Goal: Navigation & Orientation: Find specific page/section

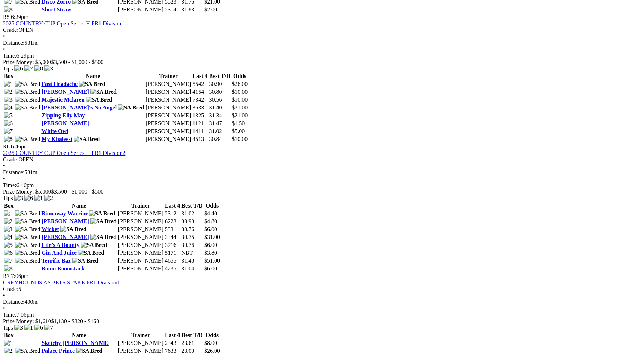
scroll to position [840, 0]
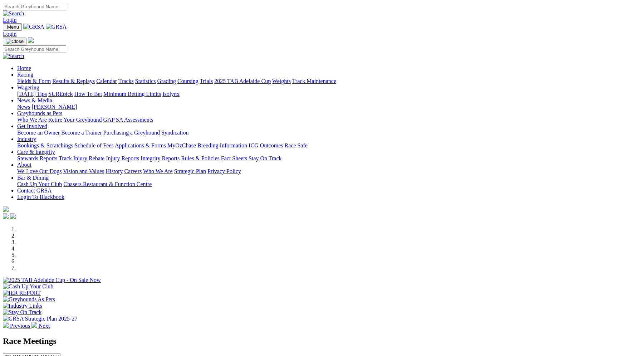
scroll to position [595, 0]
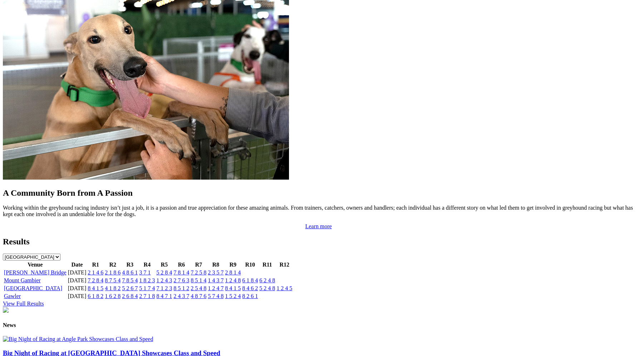
click at [103, 269] on link "2 1 4 6" at bounding box center [96, 272] width 16 height 6
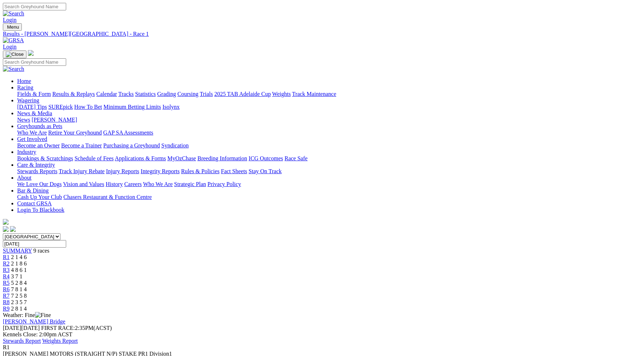
scroll to position [95, 0]
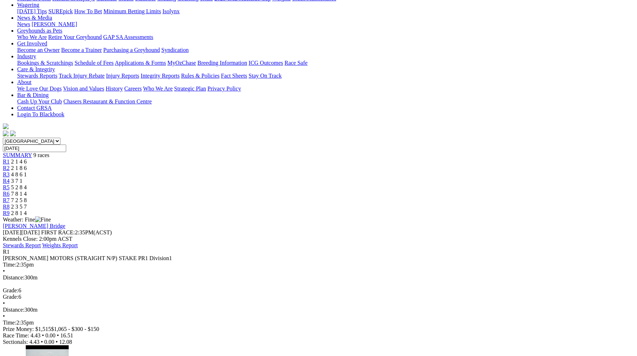
click at [213, 165] on div "R2 2 1 8 6" at bounding box center [318, 168] width 631 height 6
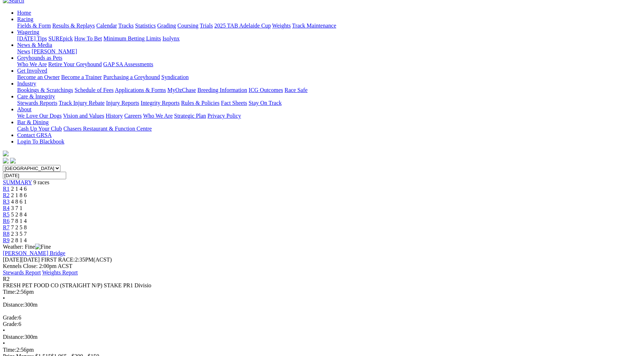
scroll to position [59, 0]
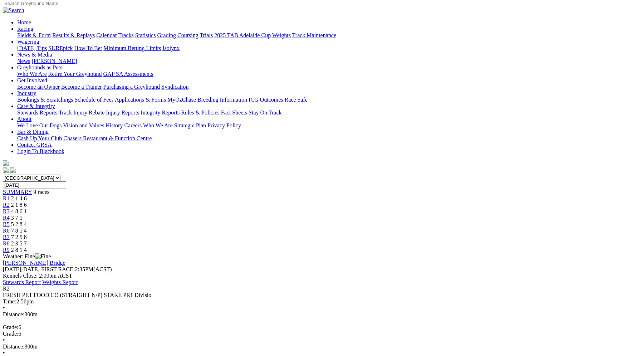
click at [258, 208] on div "R3 4 8 6 1" at bounding box center [318, 211] width 631 height 6
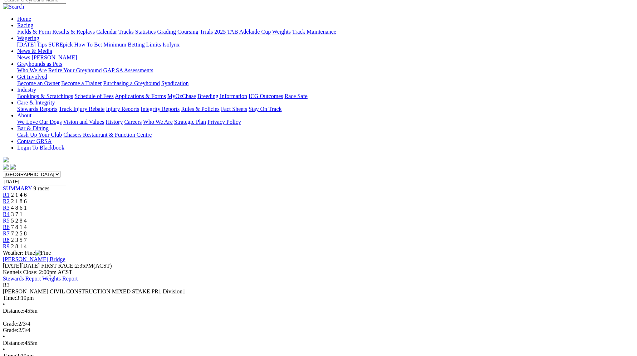
scroll to position [58, 0]
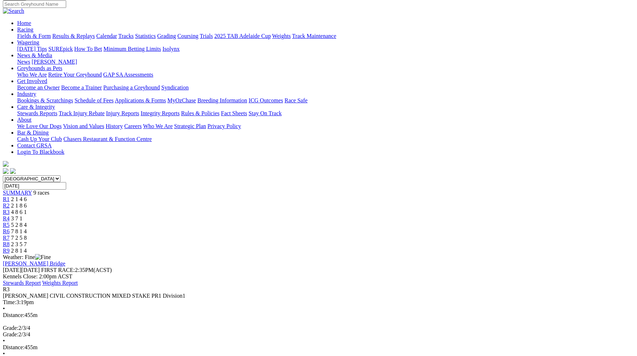
click at [10, 215] on link "R4" at bounding box center [6, 218] width 7 height 6
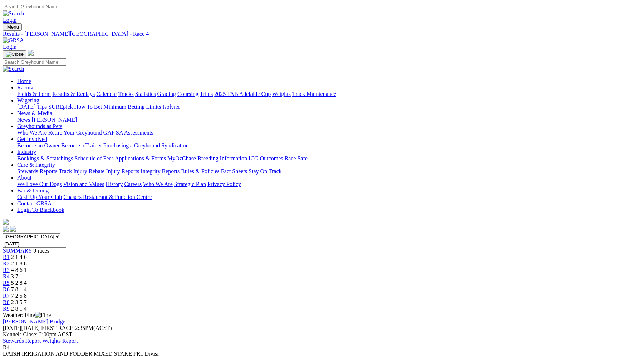
click at [27, 280] on span "5 2 8 4" at bounding box center [19, 283] width 16 height 6
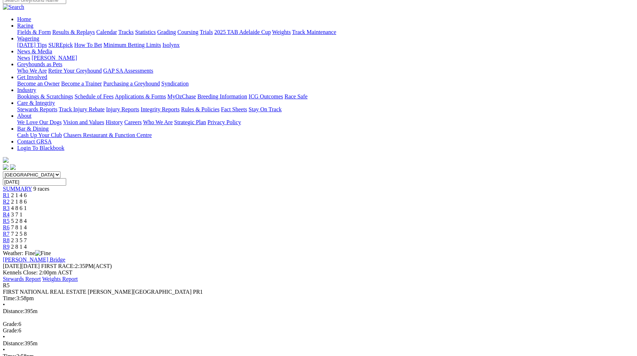
scroll to position [56, 0]
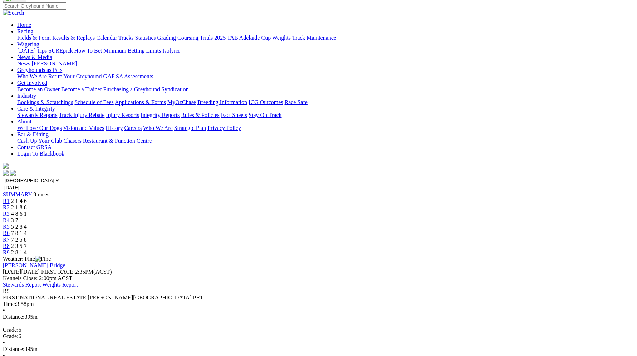
click at [27, 230] on span "7 8 1 4" at bounding box center [19, 233] width 16 height 6
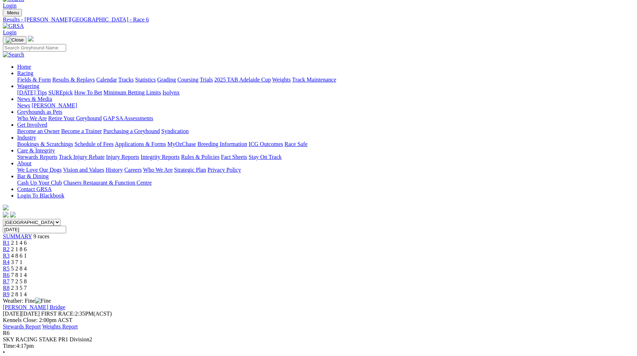
scroll to position [13, 0]
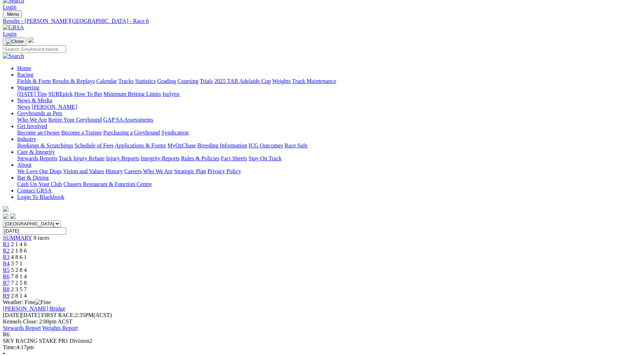
click at [433, 280] on div "R7 7 2 5 8" at bounding box center [318, 283] width 631 height 6
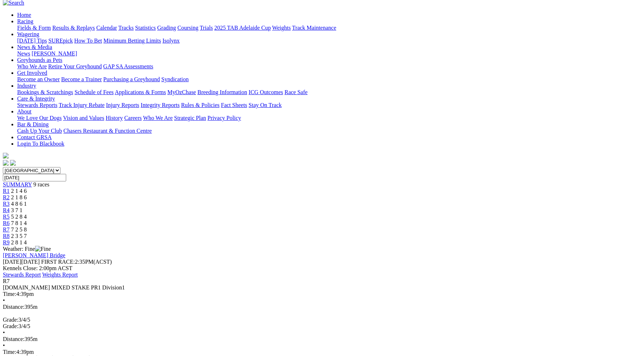
scroll to position [51, 0]
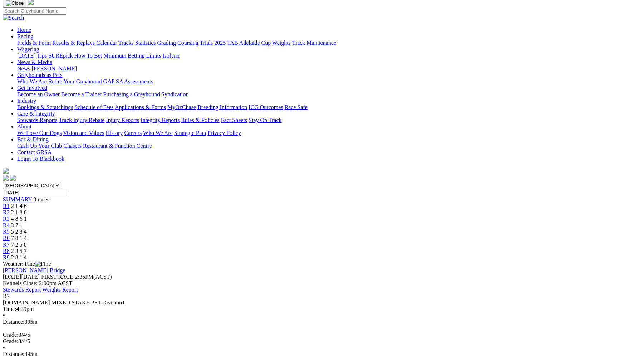
click at [476, 248] on div "R8 2 3 5 7" at bounding box center [318, 251] width 631 height 6
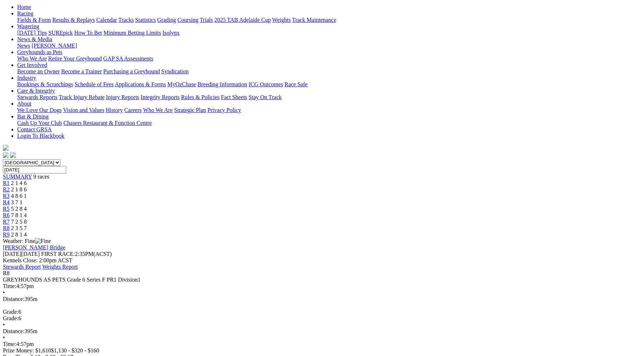
scroll to position [63, 0]
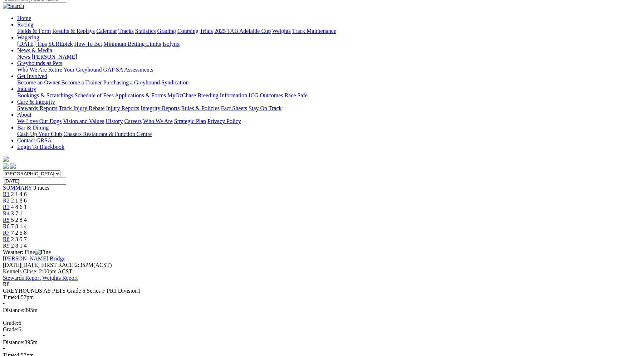
click at [10, 242] on link "R9" at bounding box center [6, 245] width 7 height 6
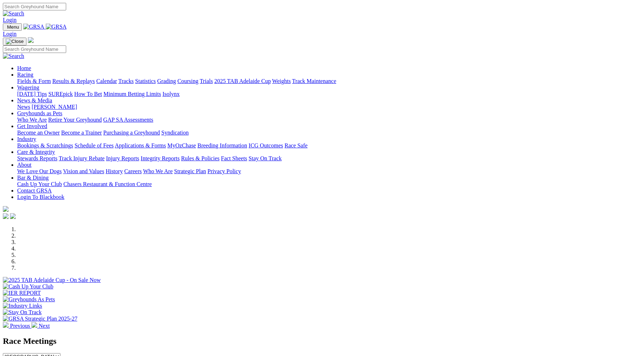
scroll to position [218, 0]
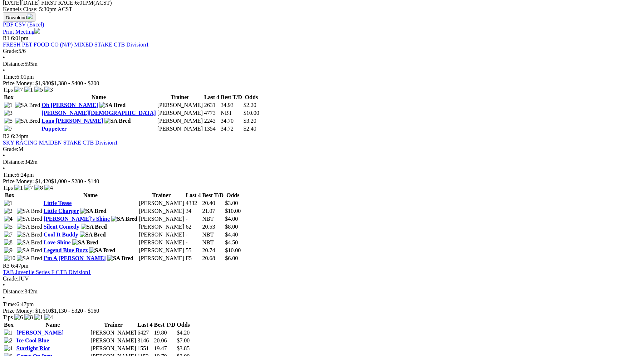
scroll to position [326, 0]
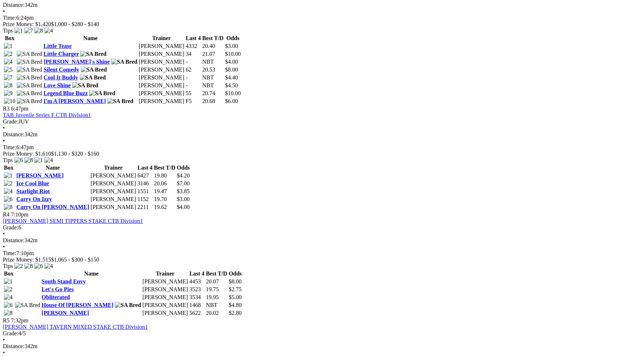
scroll to position [495, 0]
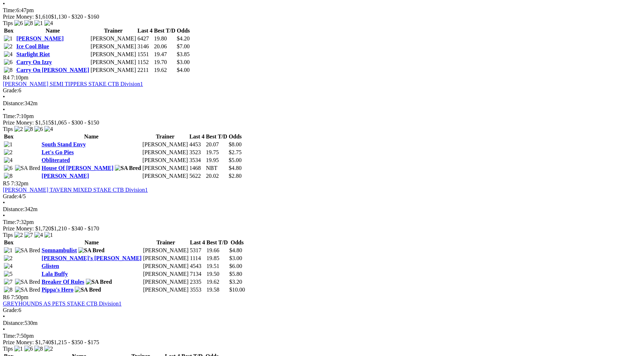
scroll to position [645, 0]
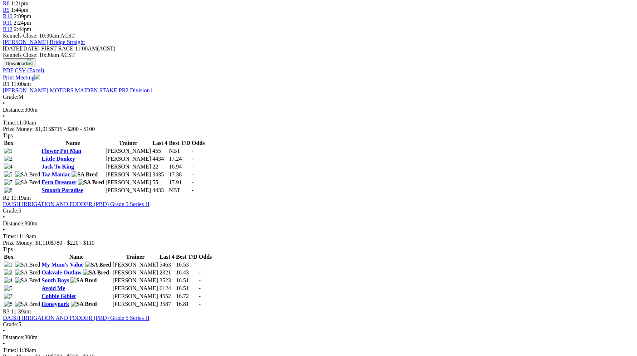
scroll to position [305, 0]
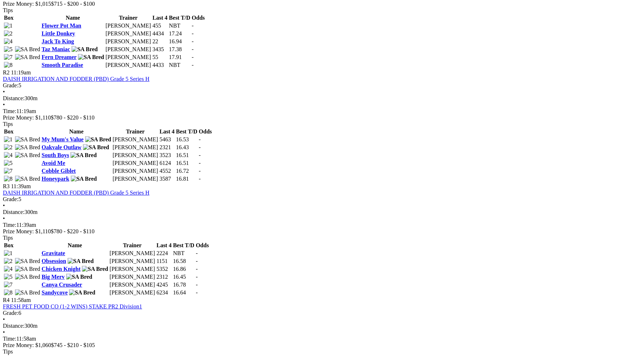
scroll to position [467, 0]
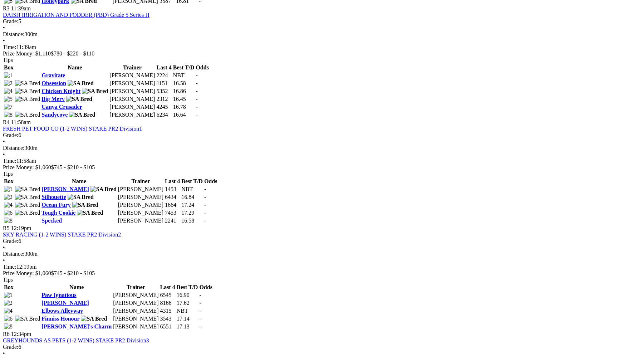
scroll to position [603, 0]
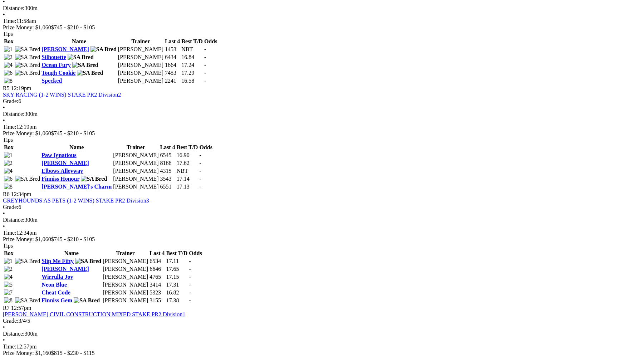
scroll to position [739, 0]
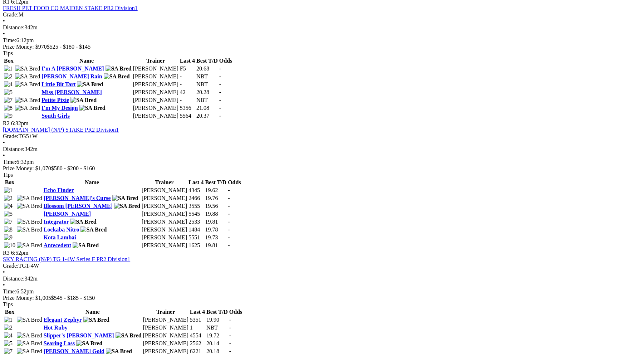
scroll to position [388, 0]
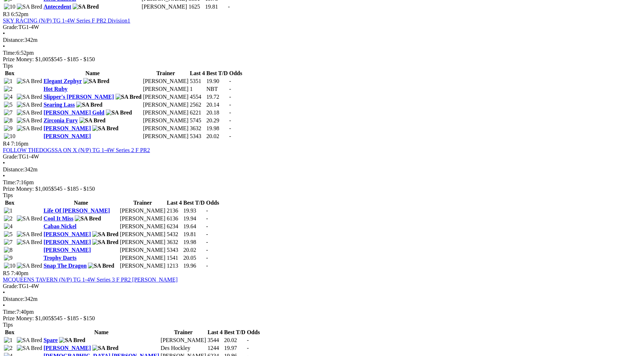
scroll to position [607, 0]
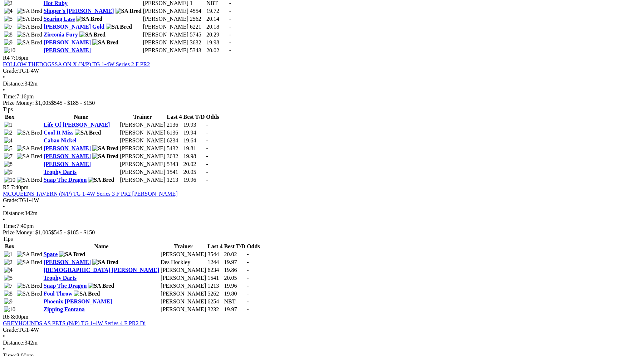
scroll to position [706, 0]
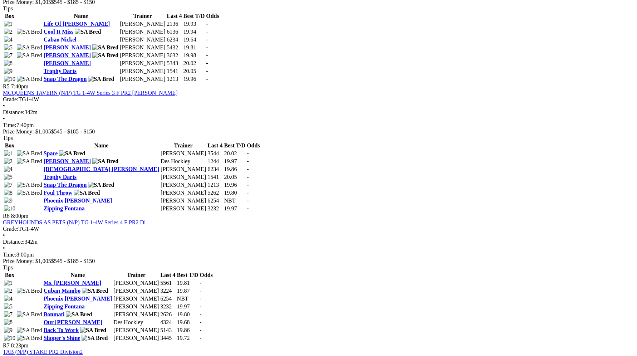
scroll to position [804, 0]
